Goal: Check status: Check status

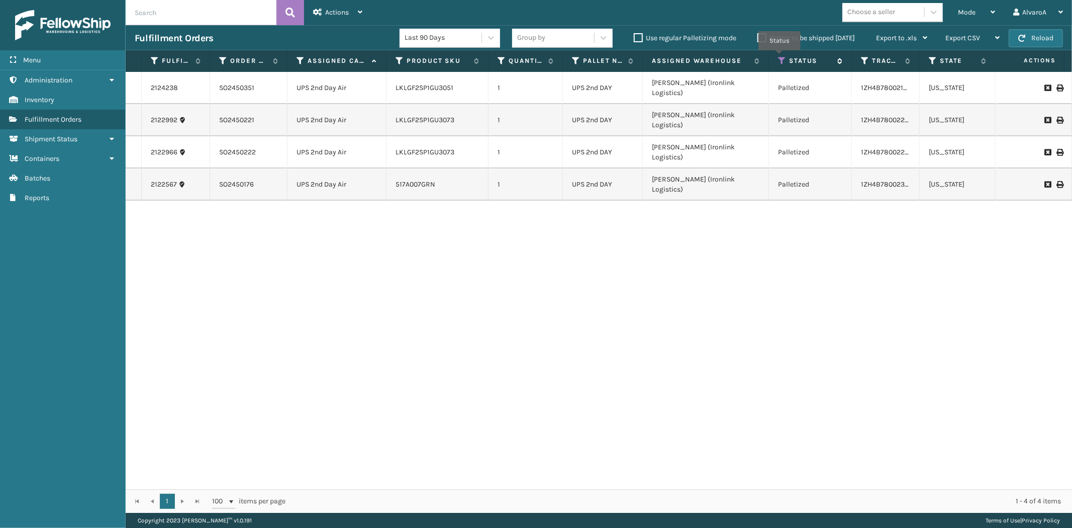
click at [779, 57] on icon at bounding box center [782, 60] width 8 height 9
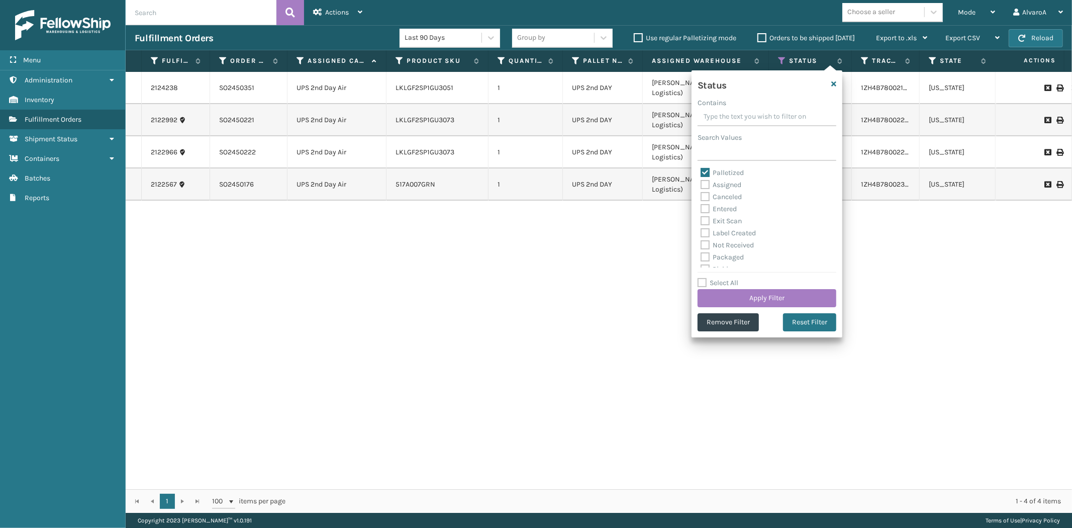
click at [703, 168] on label "Palletized" at bounding box center [722, 172] width 43 height 9
click at [701, 168] on input "Palletized" at bounding box center [701, 170] width 1 height 7
checkbox input "false"
click at [704, 190] on div "Palletized Assigned Canceled Entered Exit Scan Label Created Not Received Packa…" at bounding box center [767, 217] width 139 height 101
click at [704, 187] on label "Assigned" at bounding box center [721, 184] width 41 height 9
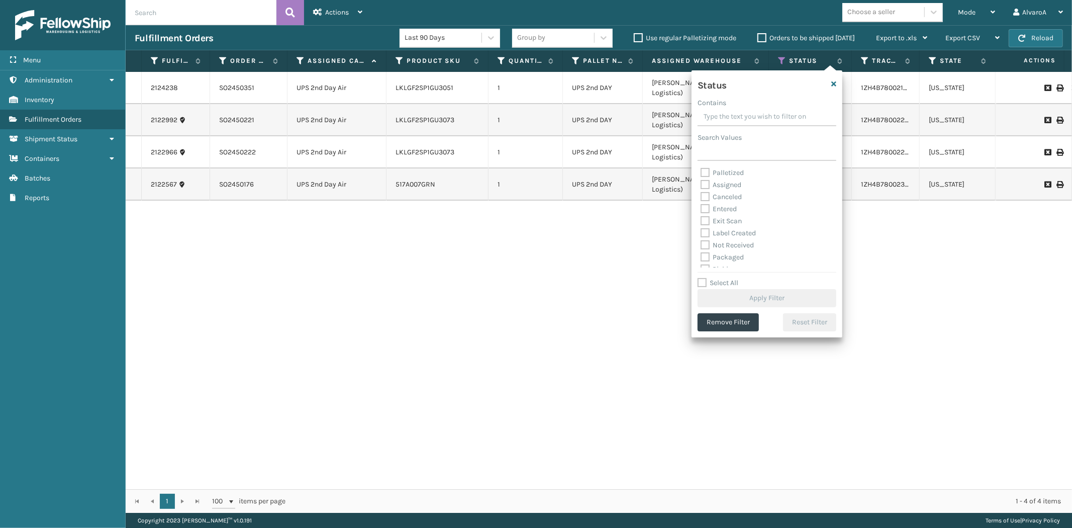
click at [701, 185] on input "Assigned" at bounding box center [701, 182] width 1 height 7
checkbox input "true"
click at [734, 295] on button "Apply Filter" at bounding box center [767, 298] width 139 height 18
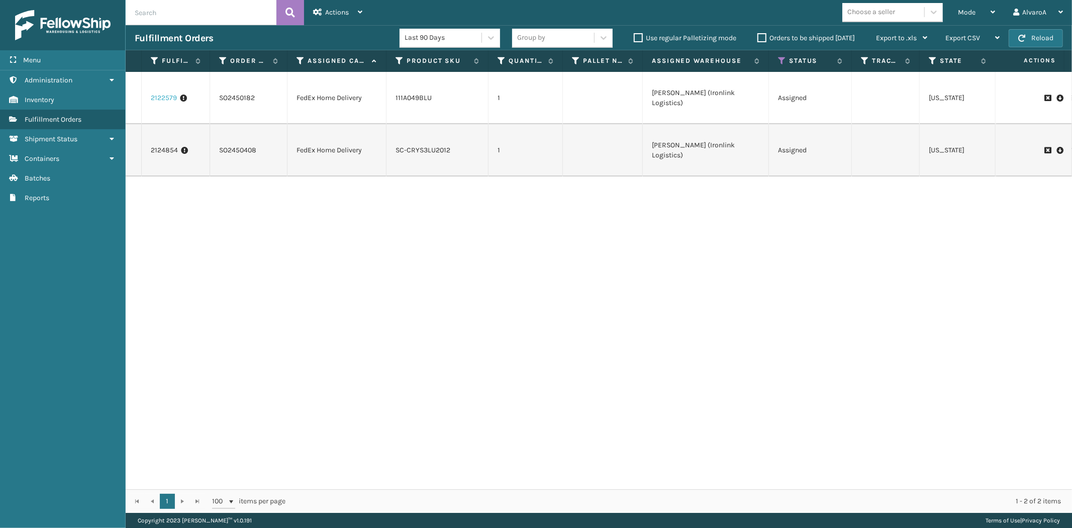
click at [161, 97] on link "2122579" at bounding box center [164, 98] width 26 height 10
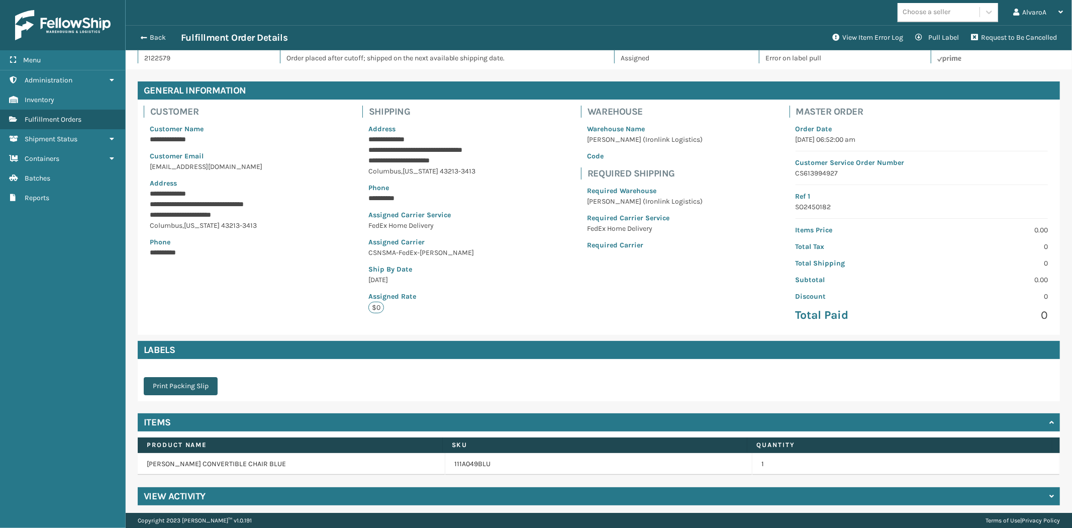
scroll to position [20, 0]
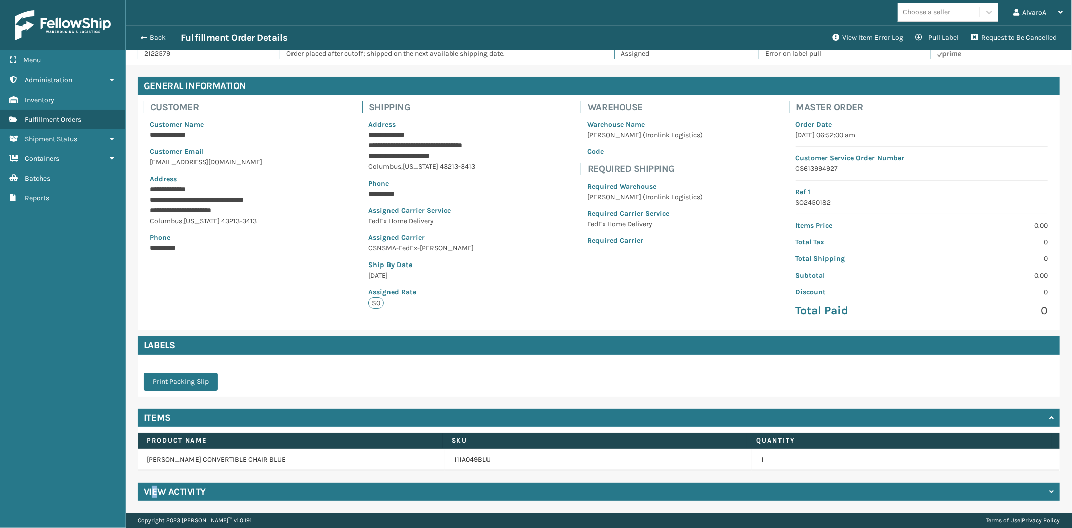
click at [154, 494] on h4 "View Activity" at bounding box center [175, 491] width 62 height 12
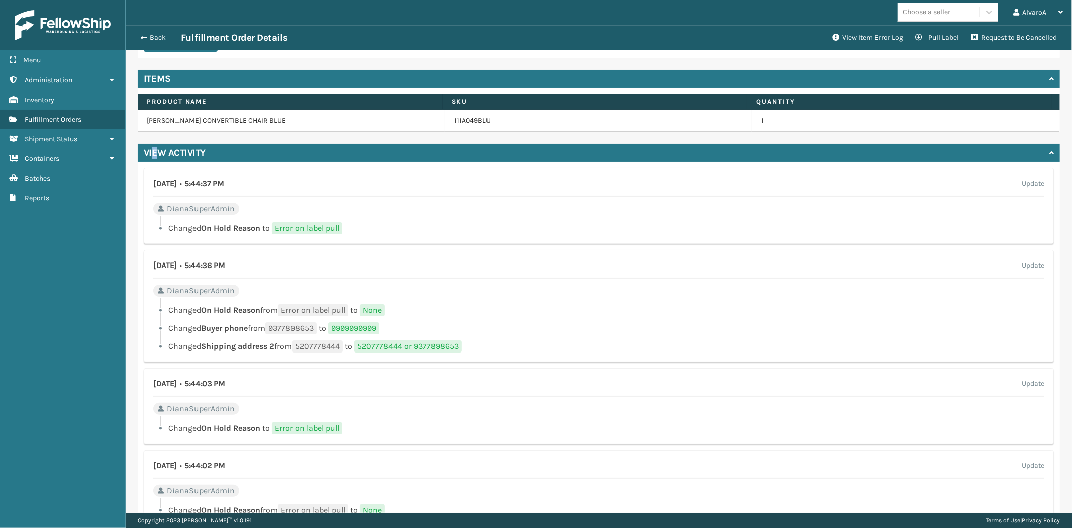
scroll to position [337, 0]
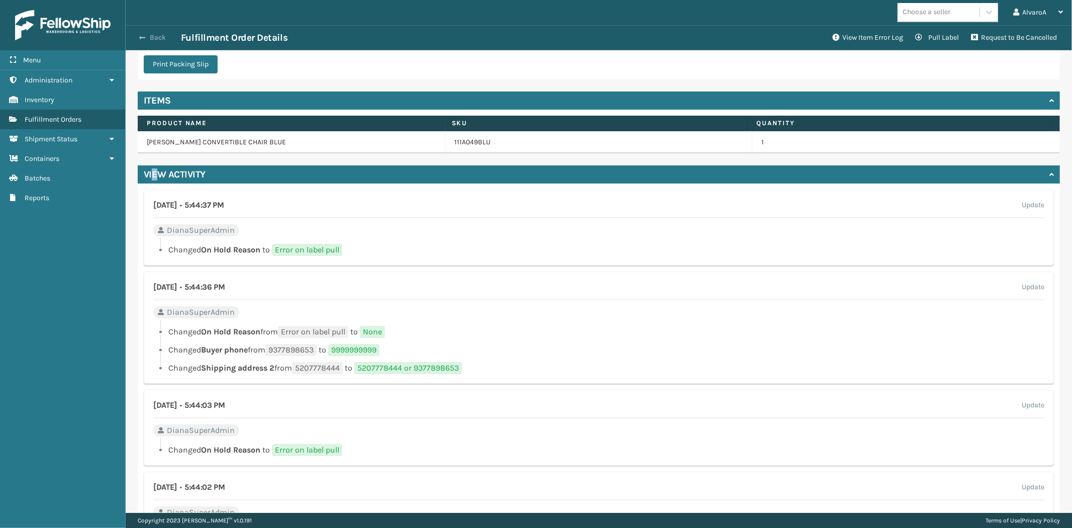
click at [143, 41] on span "button" at bounding box center [142, 37] width 6 height 7
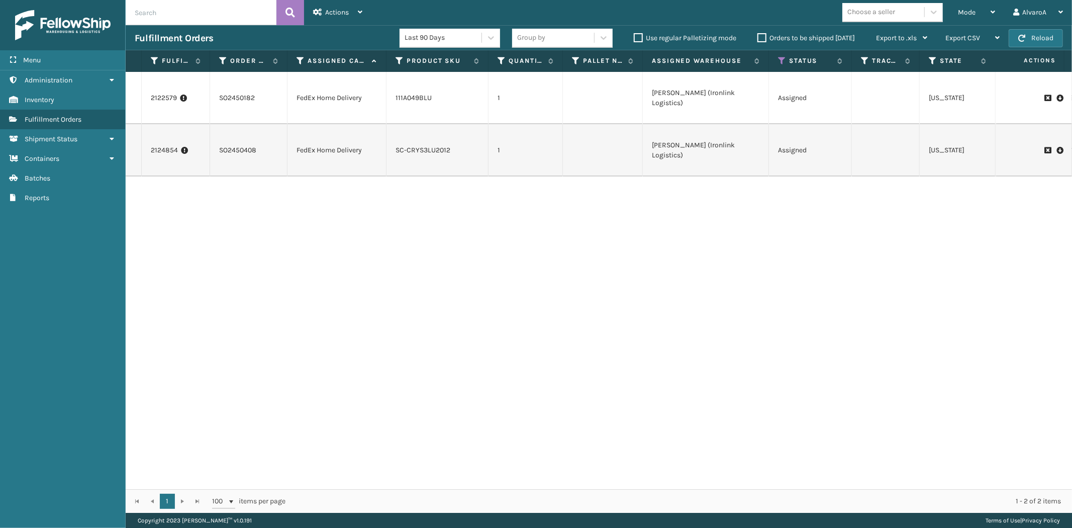
click at [781, 55] on th "Status" at bounding box center [810, 61] width 83 height 22
click at [782, 63] on icon at bounding box center [782, 60] width 8 height 9
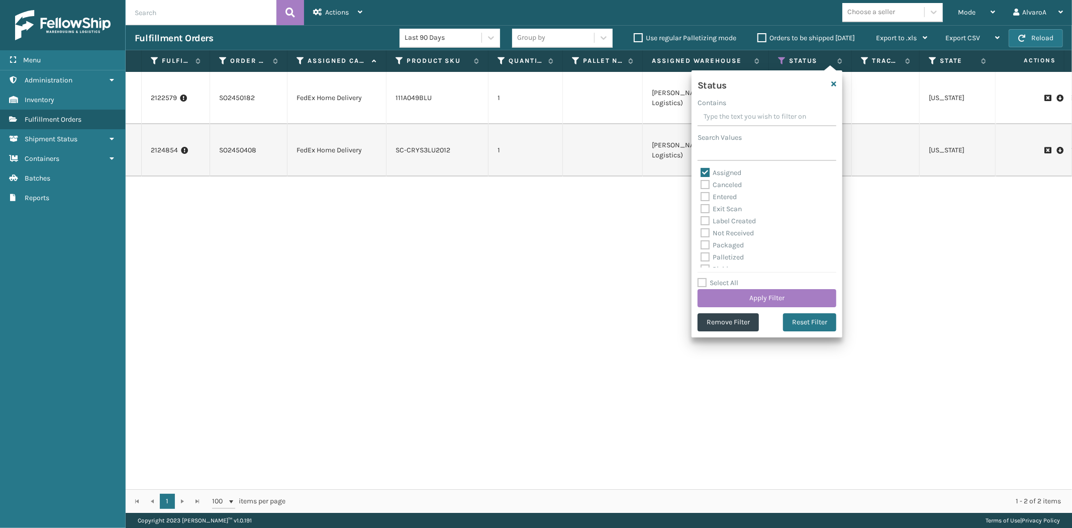
click at [704, 168] on label "Assigned" at bounding box center [721, 172] width 41 height 9
click at [701, 168] on input "Assigned" at bounding box center [701, 170] width 1 height 7
checkbox input "false"
click at [709, 211] on label "Picking" at bounding box center [719, 213] width 36 height 9
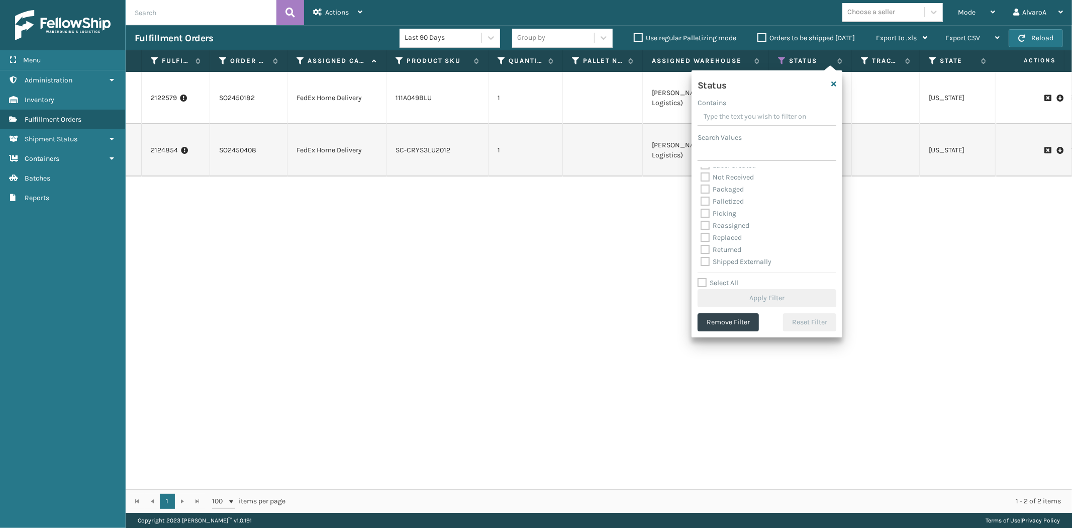
click at [701, 211] on input "Picking" at bounding box center [701, 211] width 1 height 7
checkbox input "true"
click at [705, 199] on label "Palletized" at bounding box center [722, 201] width 43 height 9
click at [701, 199] on input "Palletized" at bounding box center [701, 198] width 1 height 7
checkbox input "true"
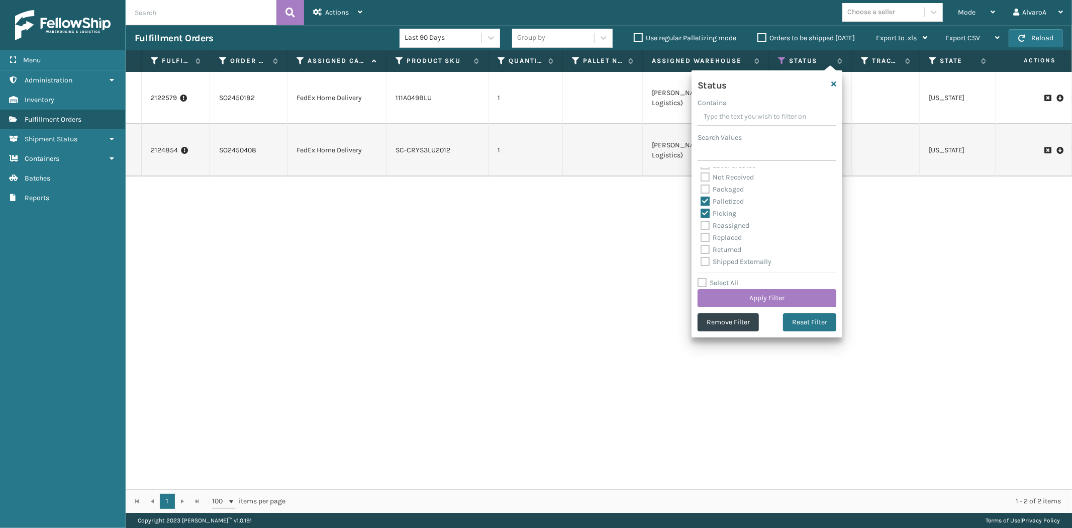
click at [705, 212] on label "Picking" at bounding box center [719, 213] width 36 height 9
click at [701, 212] on input "Picking" at bounding box center [701, 211] width 1 height 7
checkbox input "false"
click at [716, 294] on button "Apply Filter" at bounding box center [767, 298] width 139 height 18
